Goal: Information Seeking & Learning: Learn about a topic

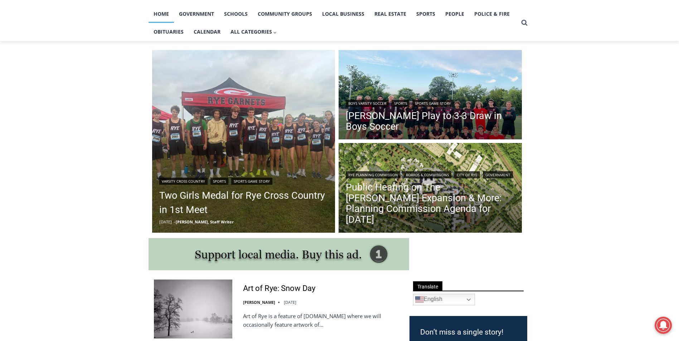
scroll to position [215, 0]
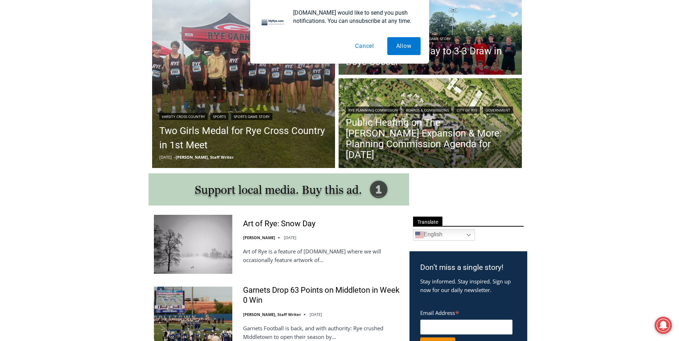
click at [365, 49] on button "Cancel" at bounding box center [364, 46] width 37 height 18
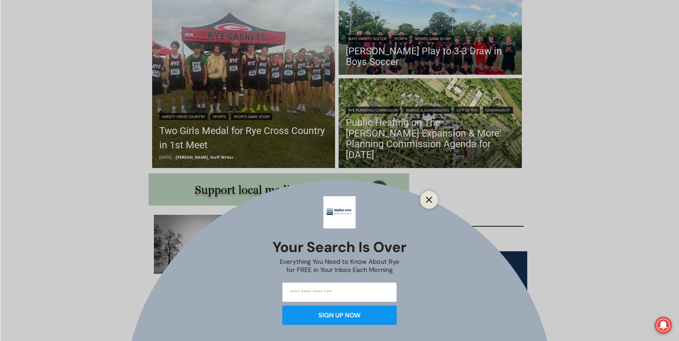
click at [430, 203] on button "Close" at bounding box center [429, 200] width 10 height 10
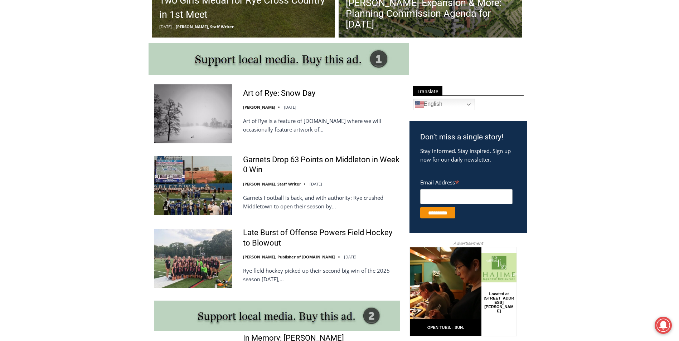
scroll to position [429, 0]
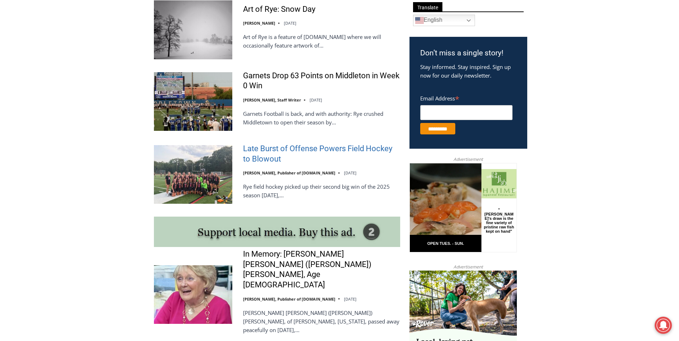
click at [313, 154] on link "Late Burst of Offense Powers Field Hockey to Blowout" at bounding box center [321, 154] width 157 height 20
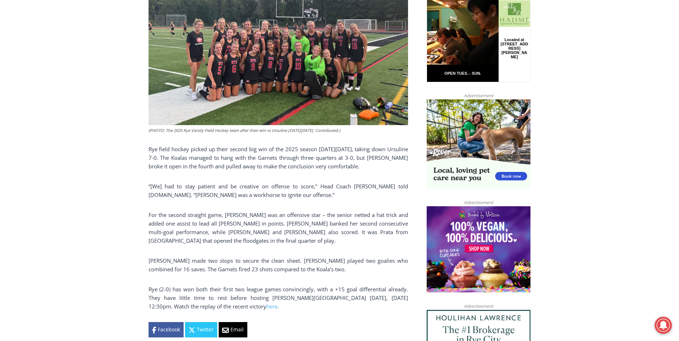
scroll to position [451, 0]
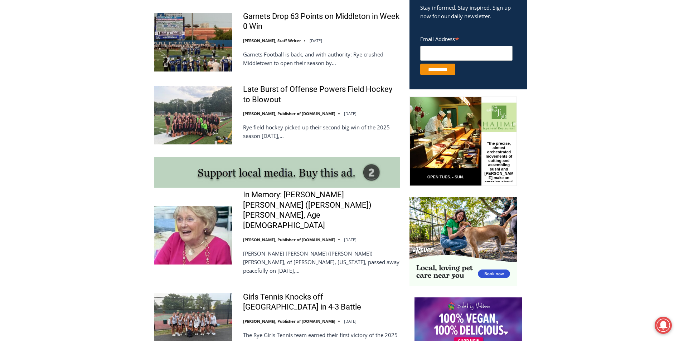
scroll to position [573, 0]
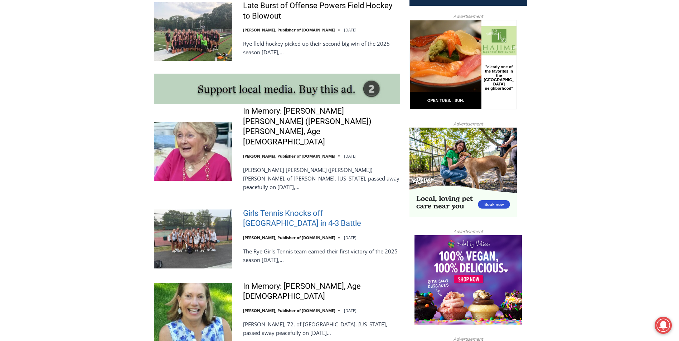
click at [292, 209] on link "Girls Tennis Knocks off [GEOGRAPHIC_DATA] in 4-3 Battle" at bounding box center [321, 219] width 157 height 20
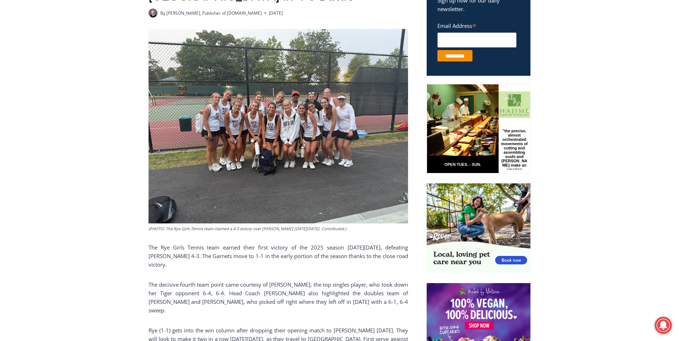
scroll to position [345, 0]
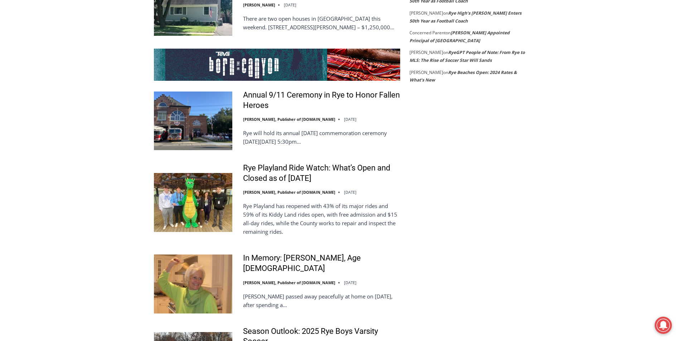
scroll to position [1396, 0]
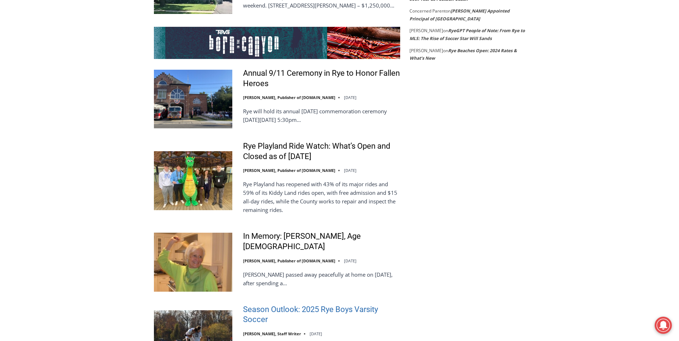
click at [305, 305] on link "Season Outlook: 2025 Rye Boys Varsity Soccer" at bounding box center [321, 315] width 157 height 20
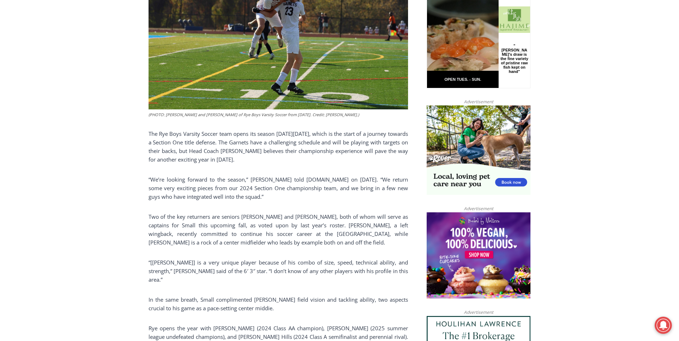
scroll to position [418, 0]
